Goal: Transaction & Acquisition: Purchase product/service

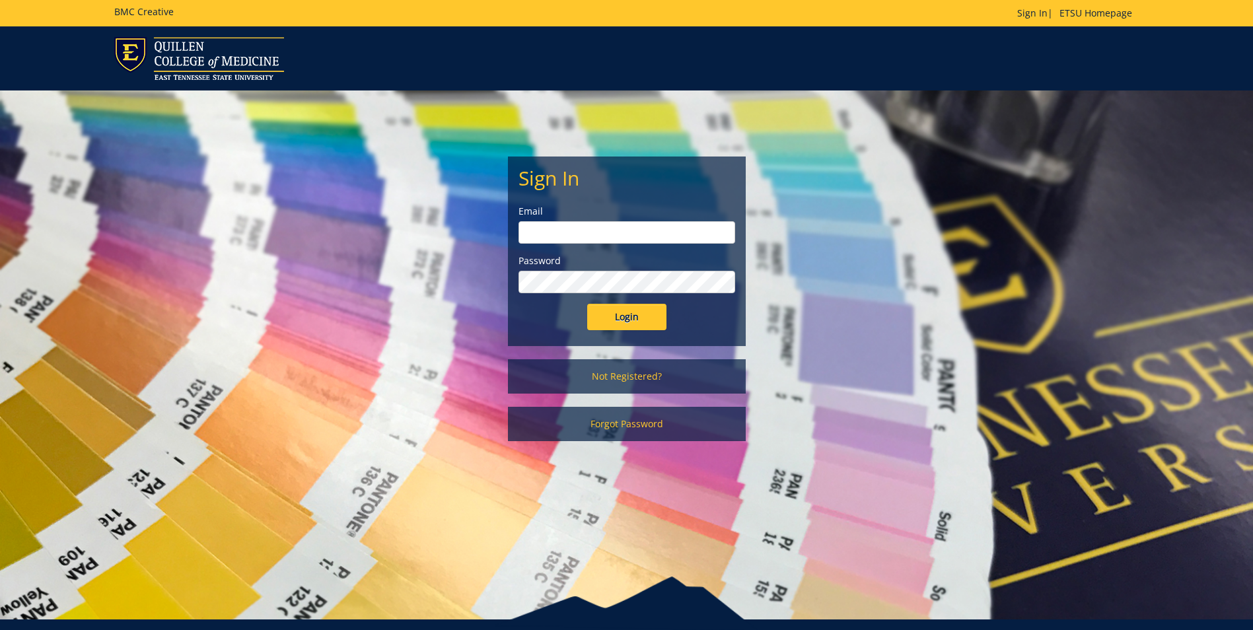
type input "[EMAIL_ADDRESS][DOMAIN_NAME]"
click at [701, 242] on input "[EMAIL_ADDRESS][DOMAIN_NAME]" at bounding box center [626, 232] width 217 height 22
click at [843, 322] on div "Sign In Email smithat2@etsu.edu Password Login Not Registered? Forgot Password" at bounding box center [626, 272] width 773 height 364
click at [609, 299] on form "Sign In Email smithat2@etsu.edu Password Login" at bounding box center [626, 248] width 217 height 163
click at [606, 312] on input "Login" at bounding box center [626, 317] width 79 height 26
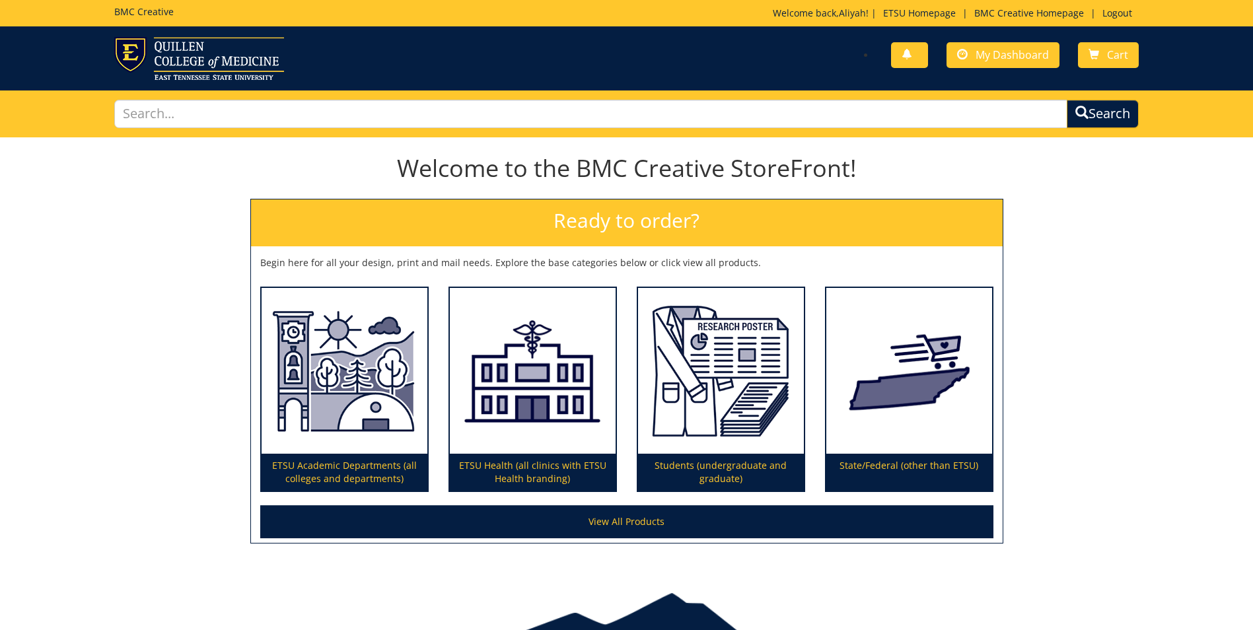
scroll to position [68, 0]
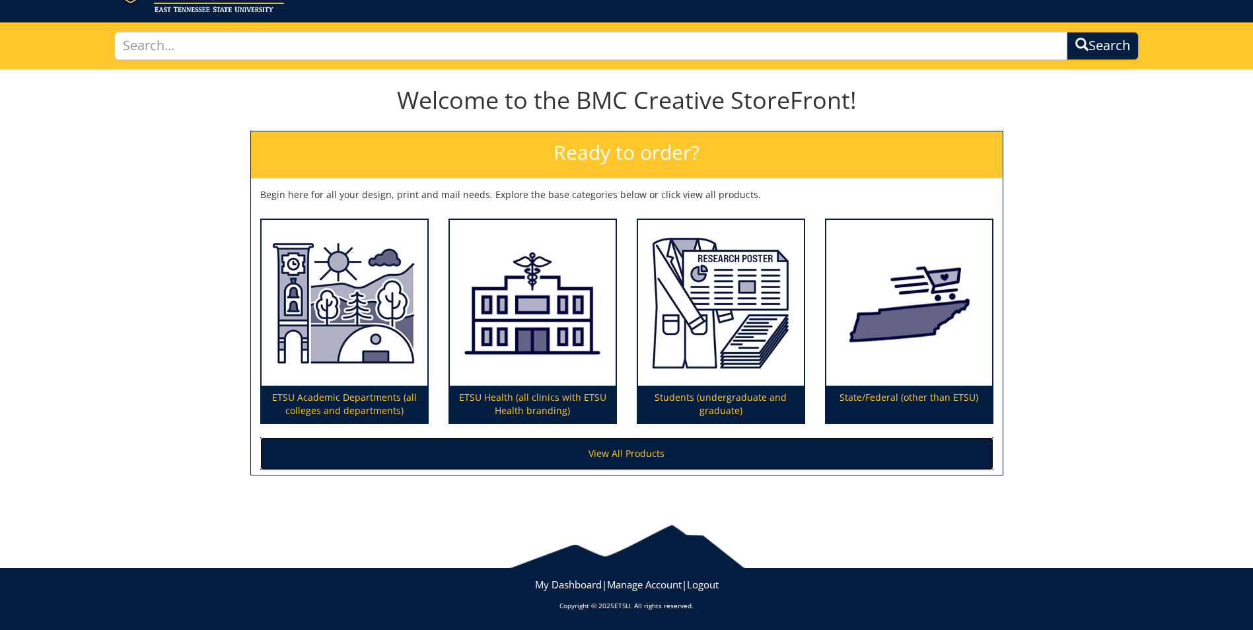
click at [738, 443] on link "View All Products" at bounding box center [626, 453] width 733 height 33
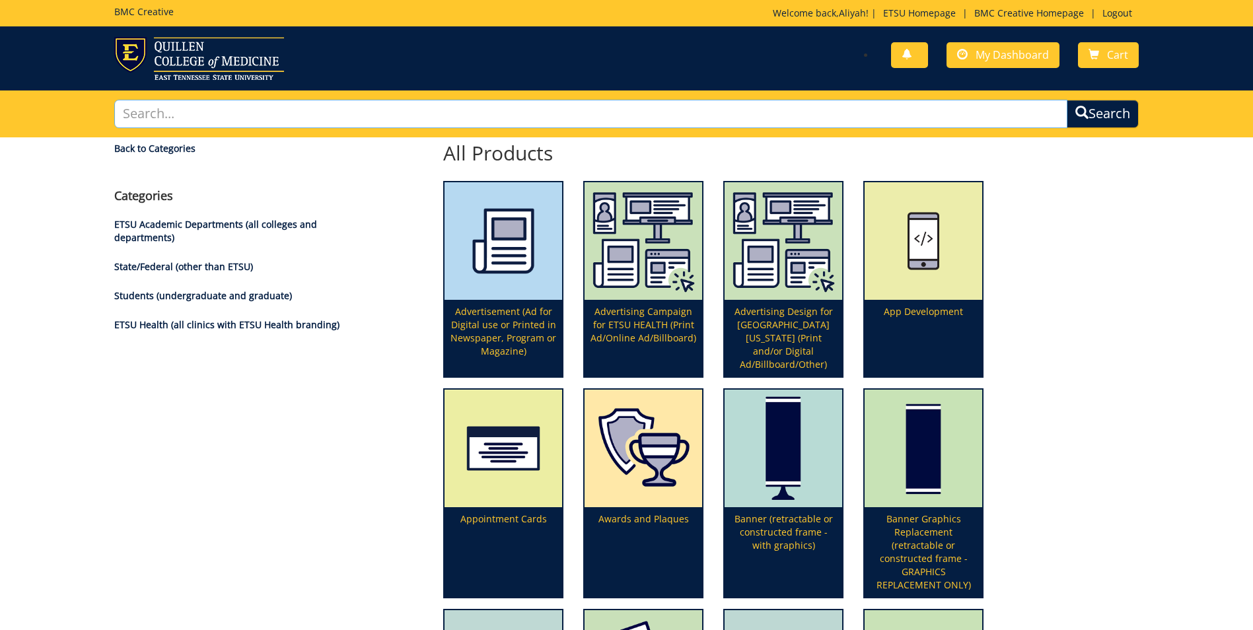
click at [270, 101] on input "text" at bounding box center [590, 114] width 953 height 28
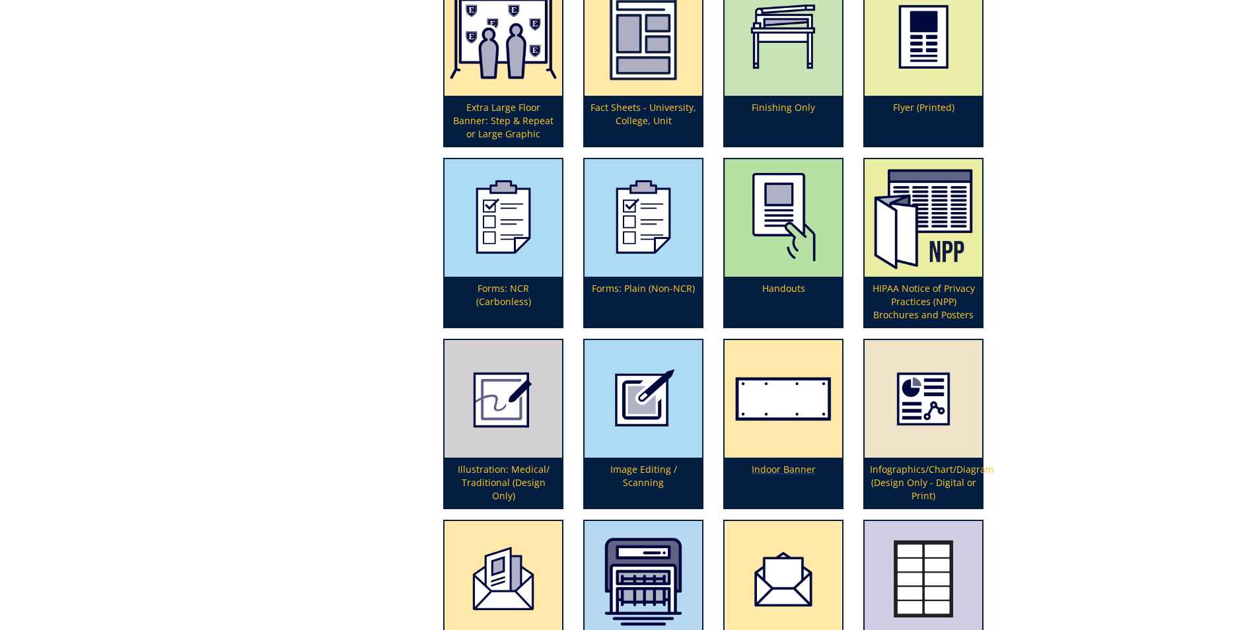
scroll to position [3067, 0]
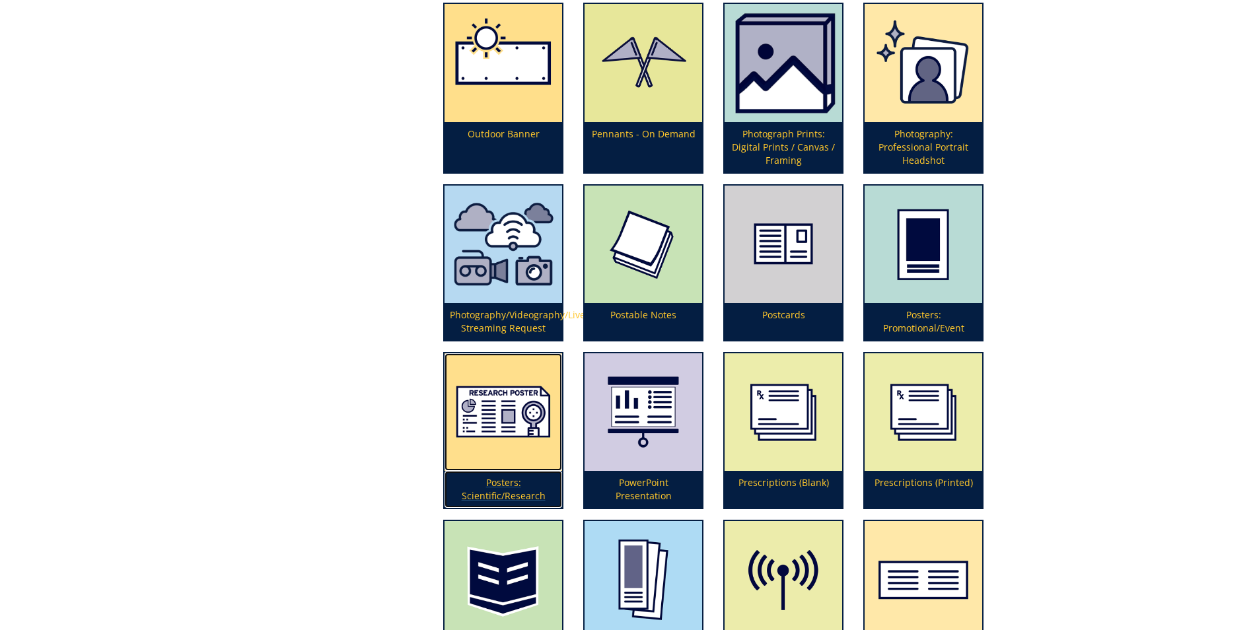
click at [497, 476] on p "Posters: Scientific/Research" at bounding box center [504, 489] width 118 height 37
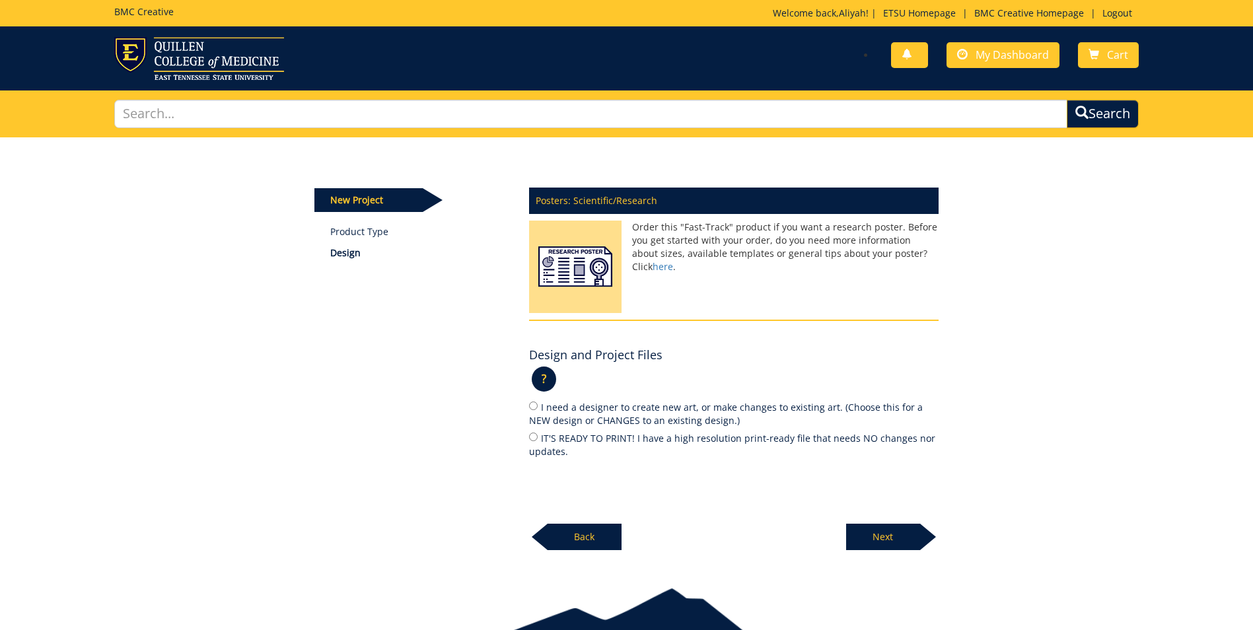
click at [538, 437] on label "IT'S READY TO PRINT! I have a high resolution print-ready file that needs NO ch…" at bounding box center [734, 445] width 410 height 28
click at [538, 437] on input "IT'S READY TO PRINT! I have a high resolution print-ready file that needs NO ch…" at bounding box center [533, 437] width 9 height 9
radio input "true"
click at [876, 540] on p "Next" at bounding box center [883, 537] width 74 height 26
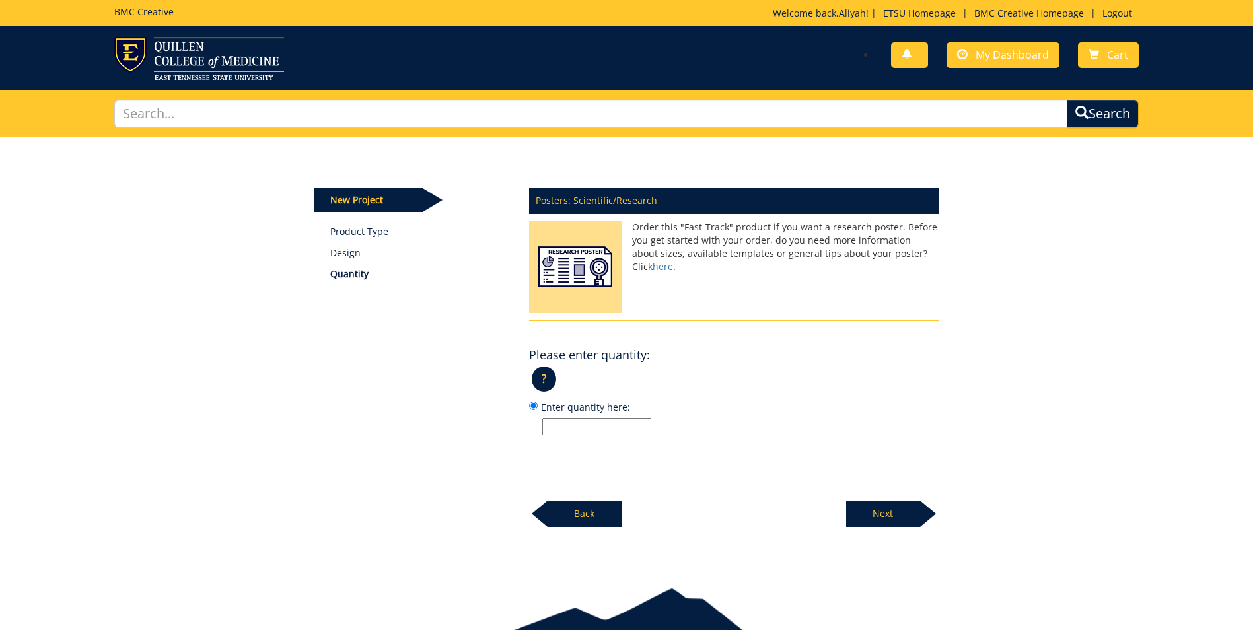
click at [592, 417] on label "Enter quantity here:" at bounding box center [734, 418] width 410 height 36
click at [538, 410] on input "Enter quantity here:" at bounding box center [533, 406] width 9 height 9
click at [590, 426] on input "Enter quantity here:" at bounding box center [596, 426] width 109 height 17
type input "1"
click at [884, 522] on p "Next" at bounding box center [883, 514] width 74 height 26
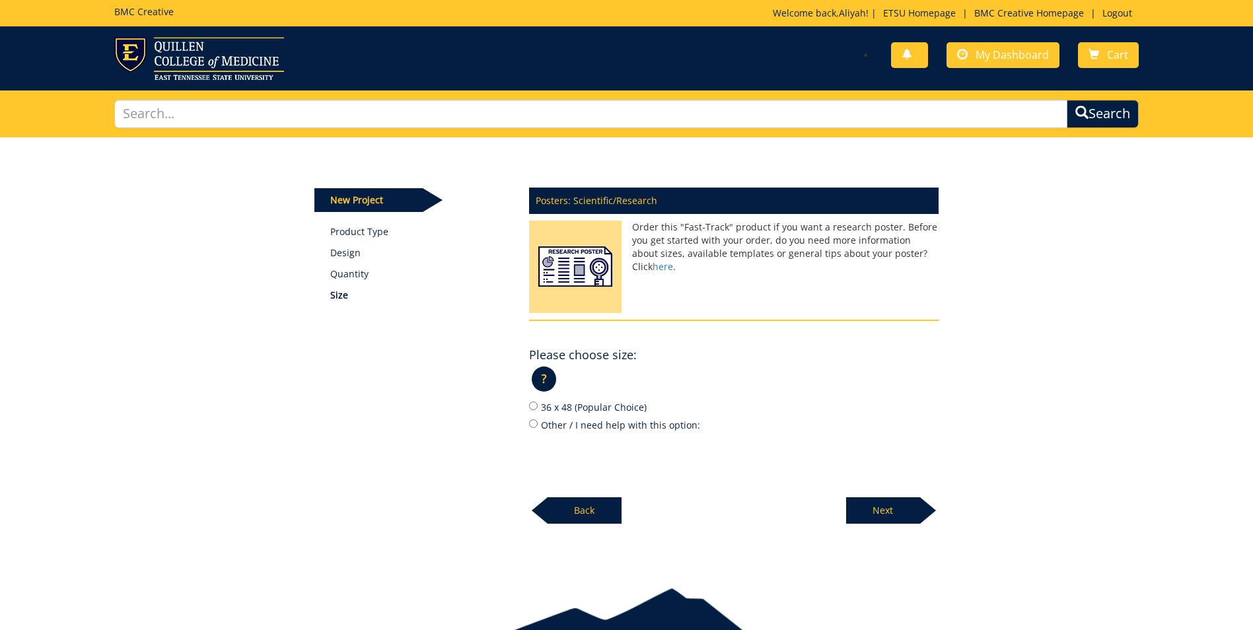
click at [593, 408] on label "36 x 48 (Popular Choice)" at bounding box center [734, 407] width 410 height 15
click at [538, 408] on input "36 x 48 (Popular Choice)" at bounding box center [533, 406] width 9 height 9
radio input "true"
click at [920, 517] on div at bounding box center [928, 510] width 16 height 26
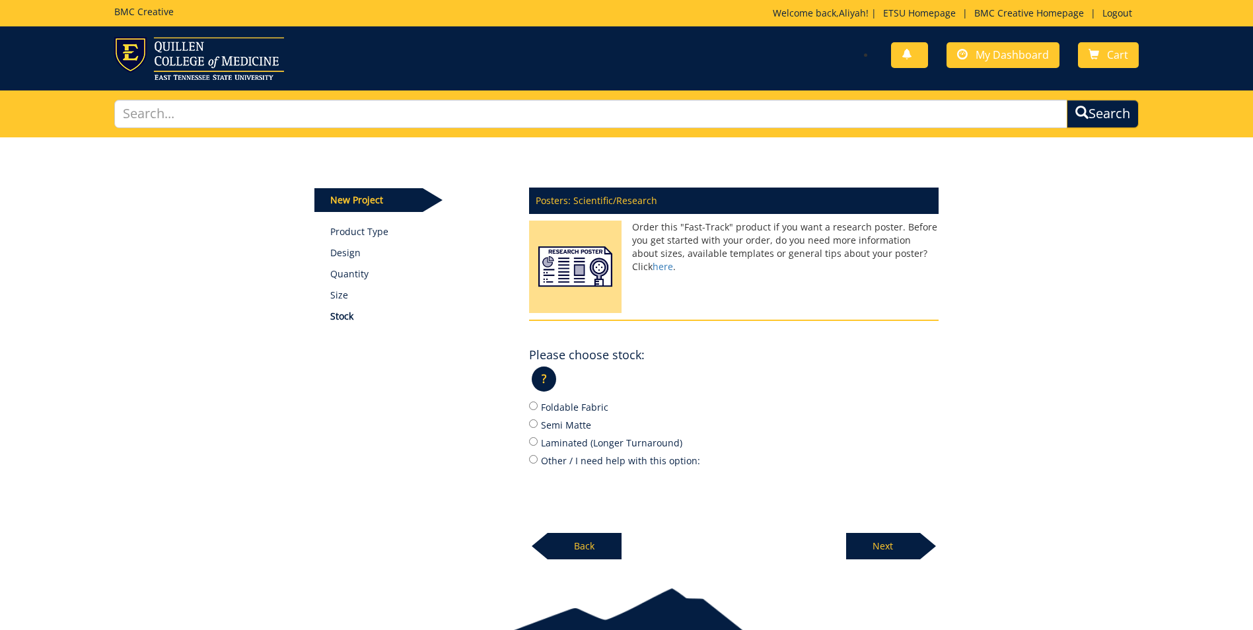
click at [588, 410] on label "Foldable Fabric" at bounding box center [734, 407] width 410 height 15
click at [538, 410] on input "Foldable Fabric" at bounding box center [533, 406] width 9 height 9
radio input "true"
click at [910, 546] on p "Next" at bounding box center [883, 546] width 74 height 26
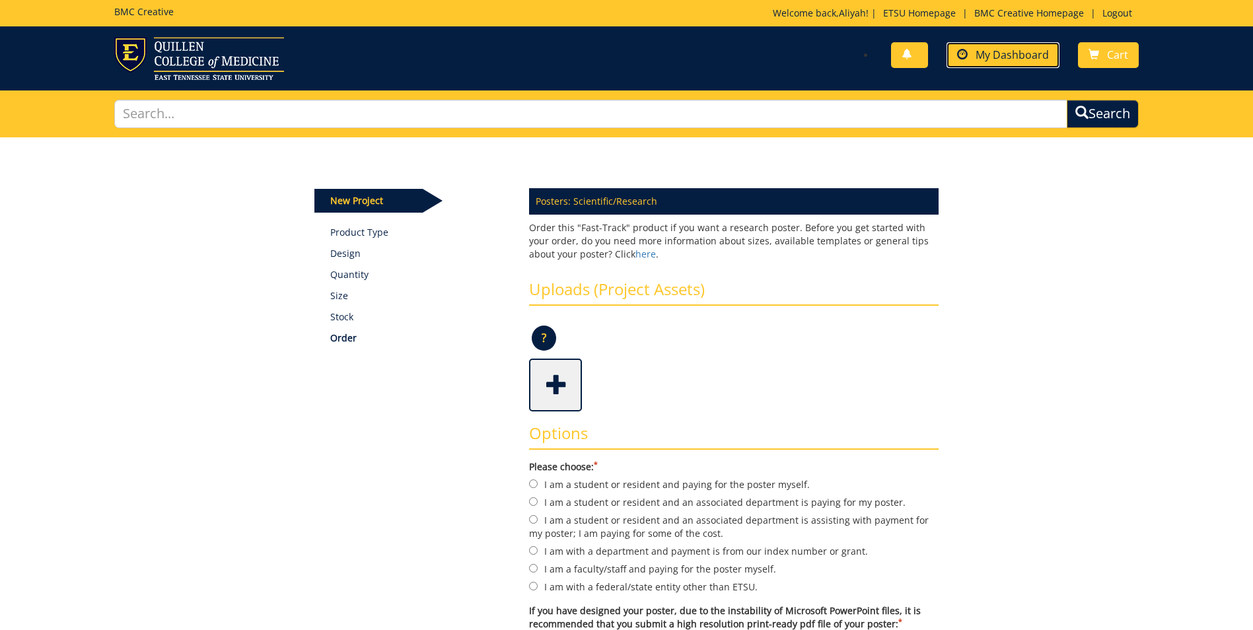
click at [1013, 50] on span "My Dashboard" at bounding box center [1012, 55] width 73 height 15
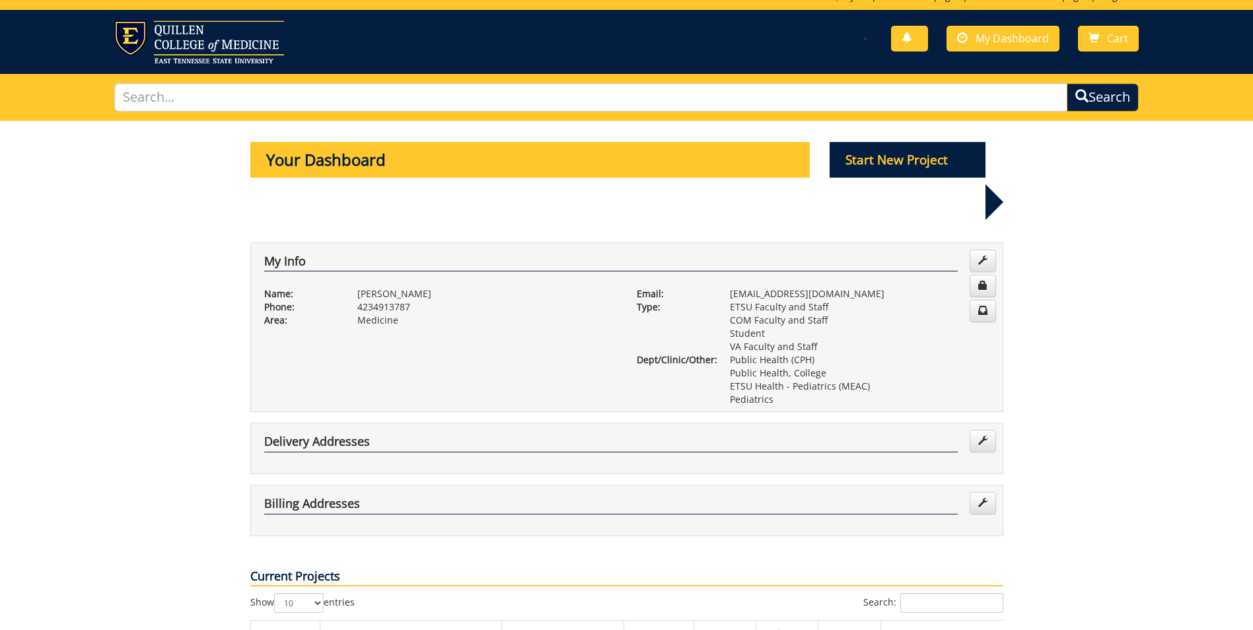
scroll to position [479, 0]
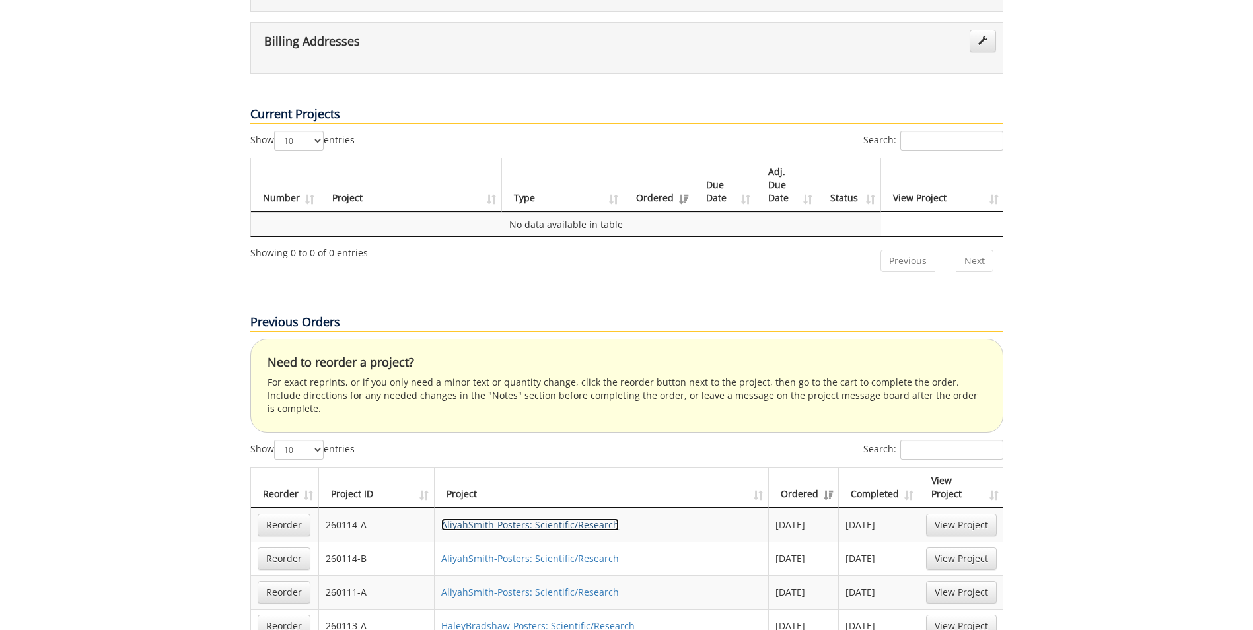
click at [565, 518] on link "AliyahSmith-Posters: Scientific/Research" at bounding box center [530, 524] width 178 height 13
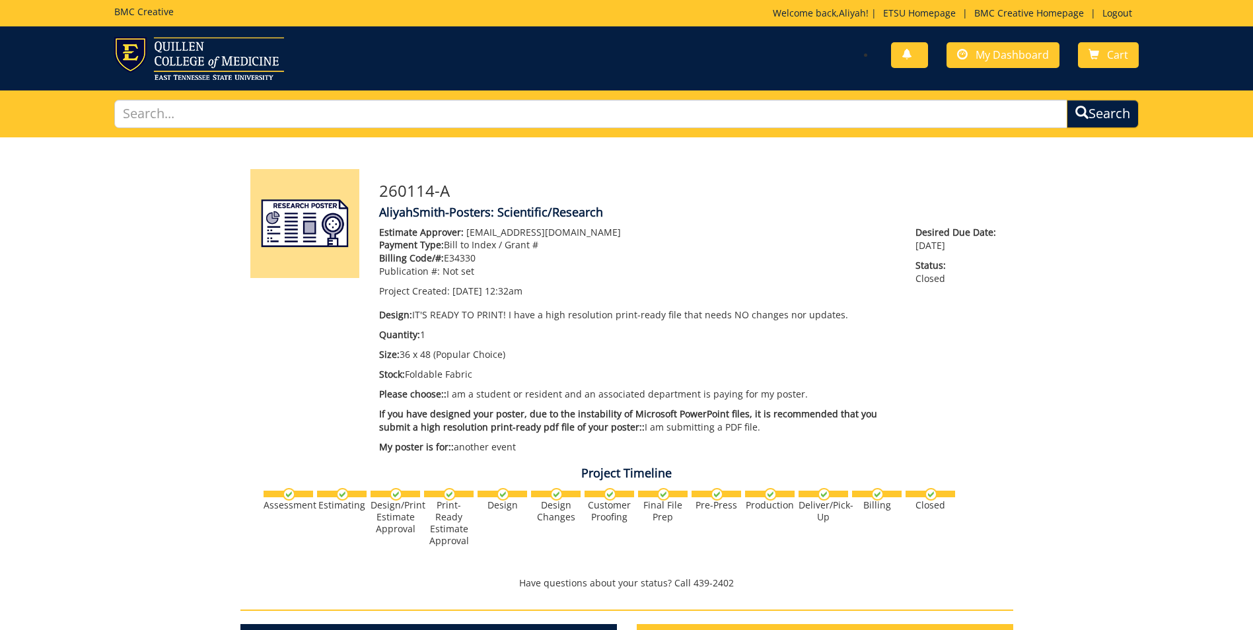
scroll to position [423, 0]
drag, startPoint x: 382, startPoint y: 257, endPoint x: 487, endPoint y: 256, distance: 105.7
click at [487, 256] on p "Billing Code/#: E34330" at bounding box center [637, 258] width 517 height 13
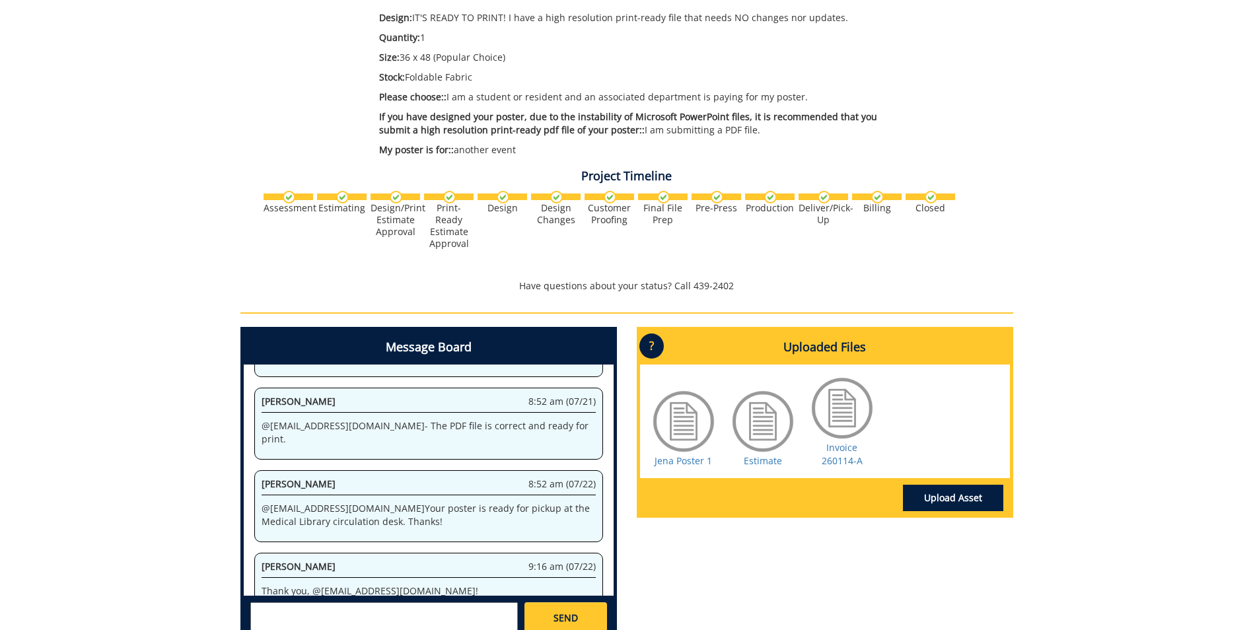
scroll to position [314, 0]
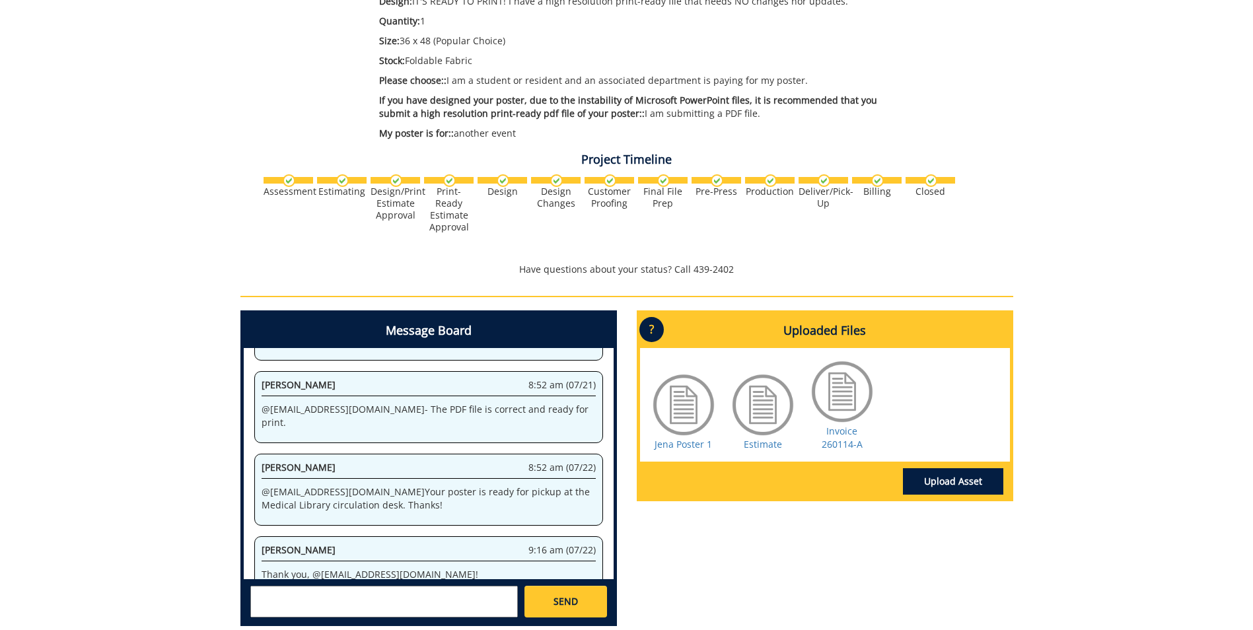
click at [666, 437] on div at bounding box center [684, 405] width 66 height 66
click at [665, 440] on link "Jena Poster 1" at bounding box center [683, 444] width 57 height 13
